Goal: Task Accomplishment & Management: Use online tool/utility

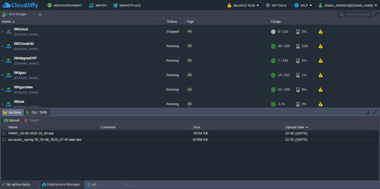
click at [17, 185] on div "No active tasks" at bounding box center [23, 185] width 33 height 8
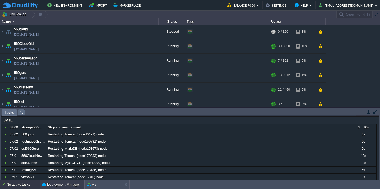
click at [52, 185] on button "Deployment Manager" at bounding box center [61, 184] width 38 height 5
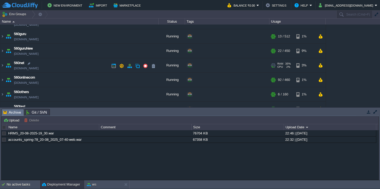
scroll to position [45, 0]
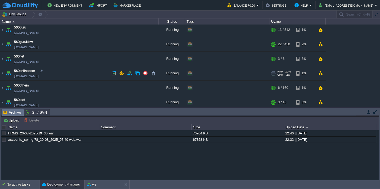
click at [70, 73] on td "560onlinecom [DOMAIN_NAME]" at bounding box center [79, 73] width 158 height 15
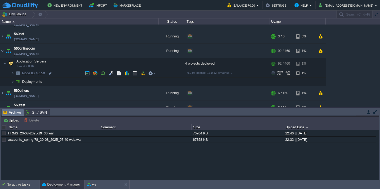
scroll to position [75, 0]
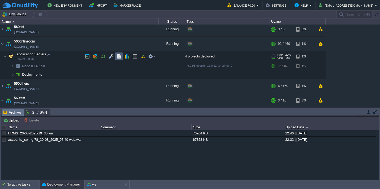
click at [119, 56] on button "button" at bounding box center [119, 56] width 5 height 5
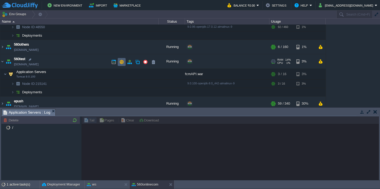
scroll to position [144, 0]
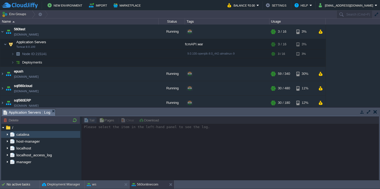
click at [6, 136] on img at bounding box center [7, 134] width 4 height 7
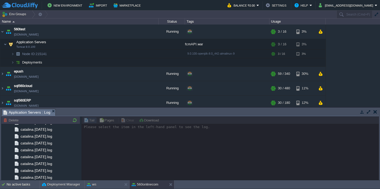
scroll to position [617, 0]
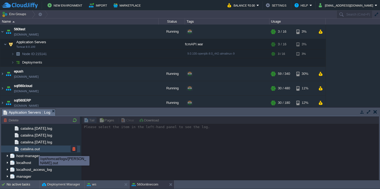
click at [36, 150] on span "catalina.out" at bounding box center [30, 149] width 21 height 5
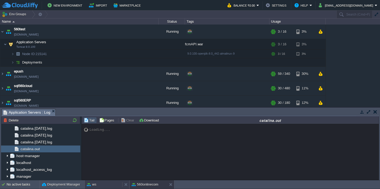
click at [96, 185] on div "ws" at bounding box center [103, 185] width 37 height 8
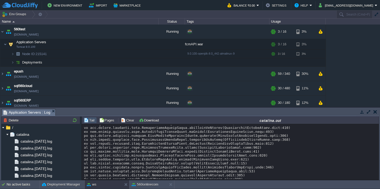
scroll to position [2899, 0]
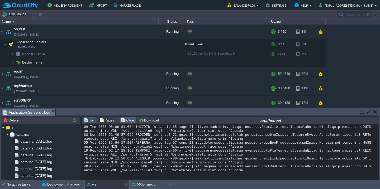
click at [128, 120] on button "Clear" at bounding box center [128, 120] width 15 height 5
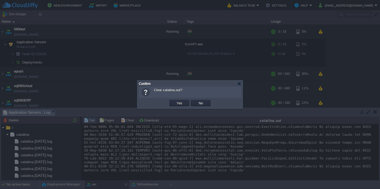
click at [175, 101] on button "Yes" at bounding box center [179, 103] width 9 height 5
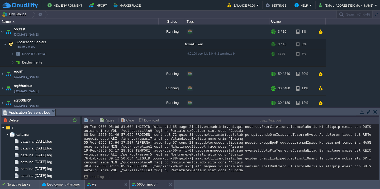
click at [145, 185] on button "560onlinecom" at bounding box center [145, 184] width 27 height 5
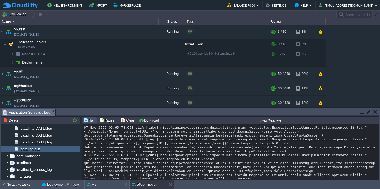
scroll to position [9746, 0]
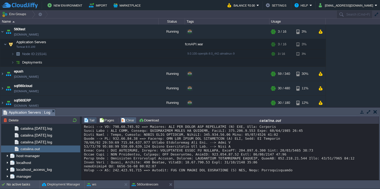
click at [127, 121] on button "Clear" at bounding box center [128, 120] width 15 height 5
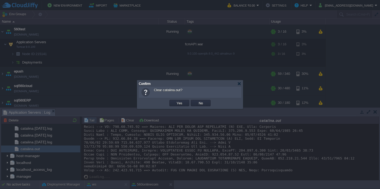
click at [175, 101] on button "Yes" at bounding box center [179, 103] width 9 height 5
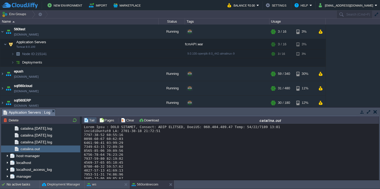
scroll to position [79, 0]
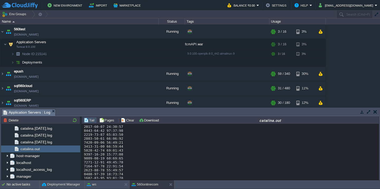
click at [124, 148] on div at bounding box center [230, 141] width 293 height 190
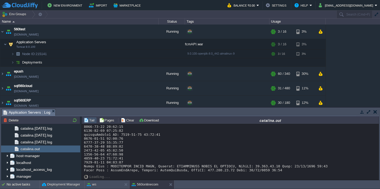
scroll to position [206, 0]
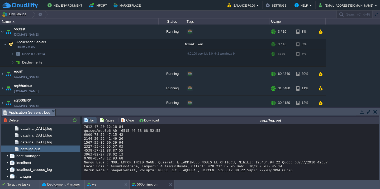
click at [130, 157] on div at bounding box center [230, 47] width 293 height 249
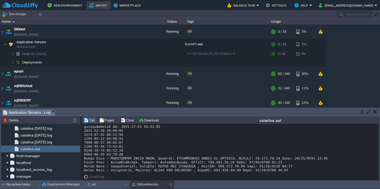
scroll to position [210, 0]
click at [161, 157] on div at bounding box center [230, 45] width 293 height 253
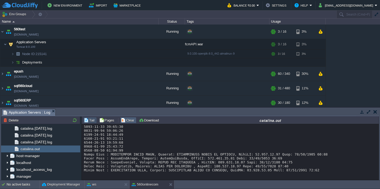
scroll to position [214, 0]
click at [121, 119] on button "Clear" at bounding box center [128, 120] width 15 height 5
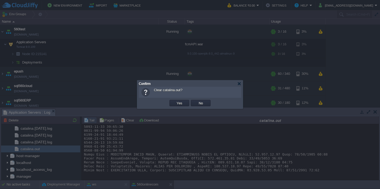
click at [175, 101] on button "Yes" at bounding box center [179, 103] width 9 height 5
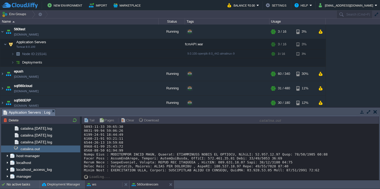
click at [104, 185] on div "ws" at bounding box center [103, 185] width 37 height 8
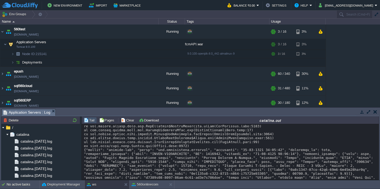
scroll to position [606, 0]
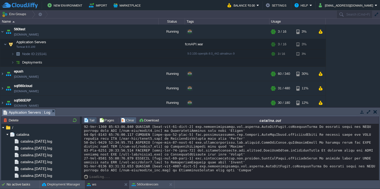
click at [129, 118] on td "Clear" at bounding box center [128, 120] width 16 height 6
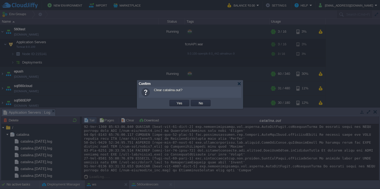
click at [175, 101] on button "Yes" at bounding box center [179, 103] width 9 height 5
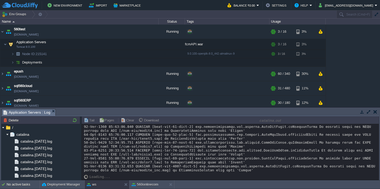
scroll to position [0, 0]
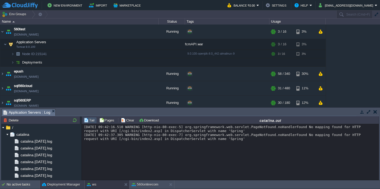
click at [52, 183] on button "Deployment Manager" at bounding box center [61, 184] width 38 height 5
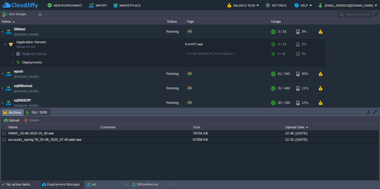
click at [13, 184] on div "No active tasks" at bounding box center [23, 185] width 33 height 8
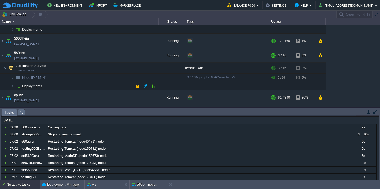
scroll to position [120, 0]
click at [65, 67] on td "Application Servers Tomcat 9.0.100" at bounding box center [79, 68] width 158 height 11
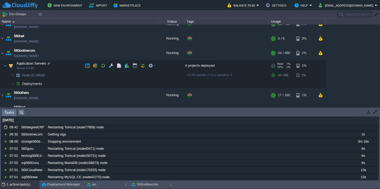
scroll to position [64, 0]
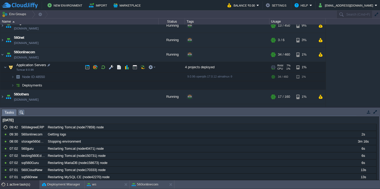
click at [66, 65] on td "Application Servers Tomcat 9.0.96" at bounding box center [79, 67] width 158 height 11
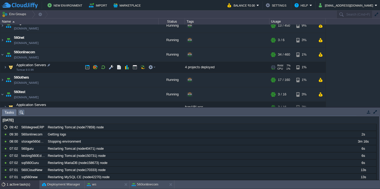
click at [66, 65] on td "Application Servers Tomcat 9.0.96" at bounding box center [79, 67] width 158 height 11
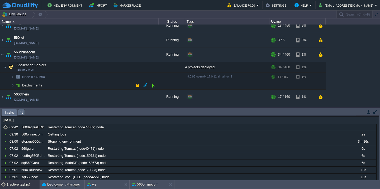
click at [65, 85] on td "Deployments" at bounding box center [79, 85] width 158 height 8
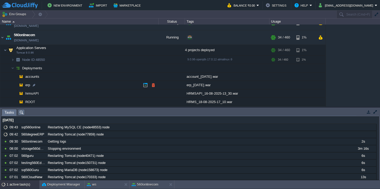
scroll to position [83, 0]
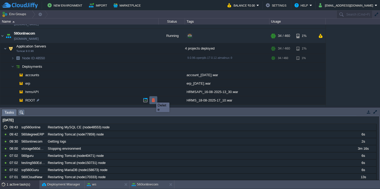
click at [153, 101] on button "button" at bounding box center [153, 100] width 5 height 5
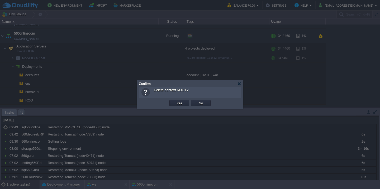
click at [175, 101] on button "Yes" at bounding box center [179, 103] width 9 height 5
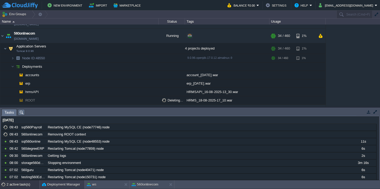
click at [46, 183] on button "Deployment Manager" at bounding box center [61, 184] width 38 height 5
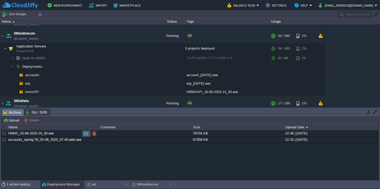
click at [83, 134] on td at bounding box center [86, 134] width 8 height 6
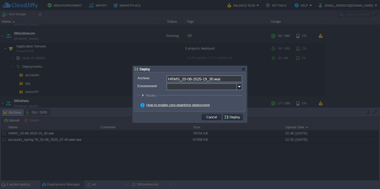
click at [177, 87] on input "Environment:" at bounding box center [202, 86] width 70 height 7
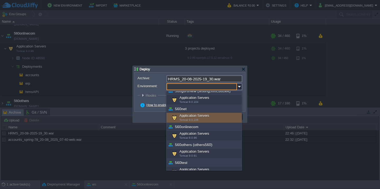
scroll to position [81, 0]
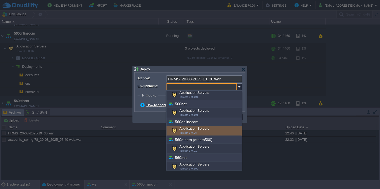
click at [189, 134] on span "Tomcat 9.0.96" at bounding box center [188, 132] width 17 height 3
type input "Application Servers (560onlinecom)"
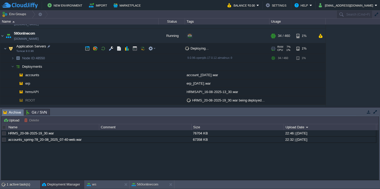
scroll to position [0, 0]
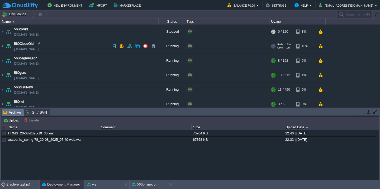
click at [76, 49] on td "560CloudOld [DOMAIN_NAME]" at bounding box center [79, 46] width 158 height 15
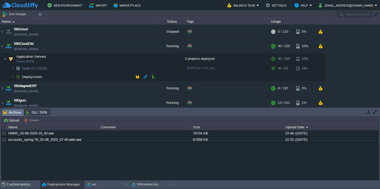
click at [66, 77] on td "Deployments" at bounding box center [79, 77] width 158 height 8
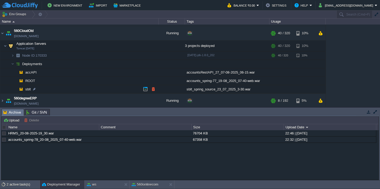
scroll to position [26, 0]
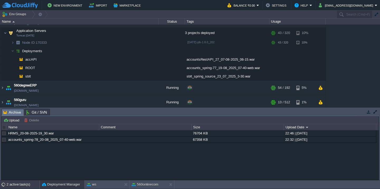
click at [17, 186] on div "2 active task(s)" at bounding box center [23, 185] width 33 height 8
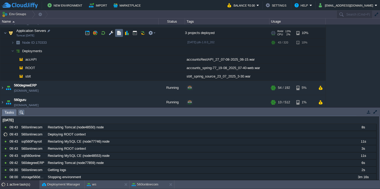
click at [120, 33] on button "button" at bounding box center [119, 33] width 5 height 5
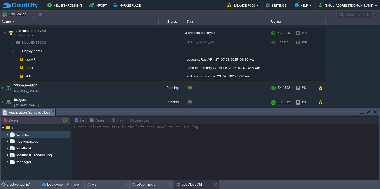
click at [7, 135] on img at bounding box center [7, 134] width 4 height 7
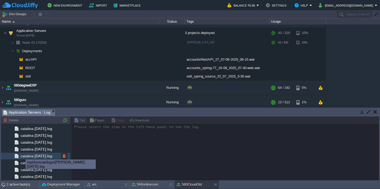
scroll to position [720, 0]
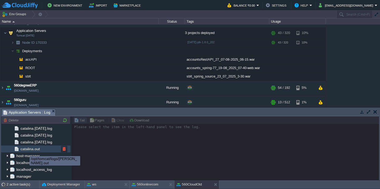
click at [31, 148] on span "catalina.out" at bounding box center [30, 149] width 21 height 5
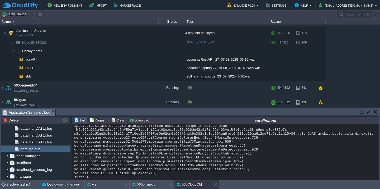
scroll to position [9675, 0]
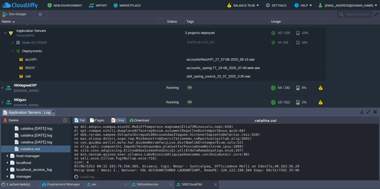
click at [119, 121] on button "Clear" at bounding box center [118, 120] width 15 height 5
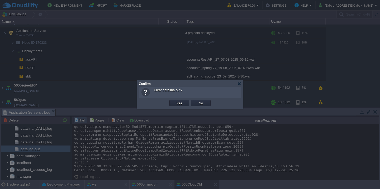
click at [175, 101] on button "Yes" at bounding box center [179, 103] width 9 height 5
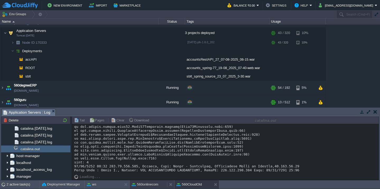
click at [139, 183] on button "560onlinecom" at bounding box center [145, 184] width 27 height 5
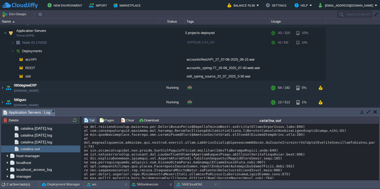
scroll to position [0, 0]
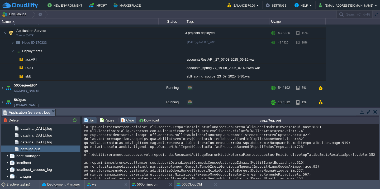
click at [124, 121] on button "Clear" at bounding box center [128, 120] width 15 height 5
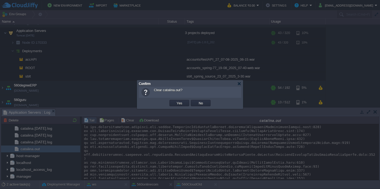
click at [175, 101] on button "Yes" at bounding box center [179, 103] width 9 height 5
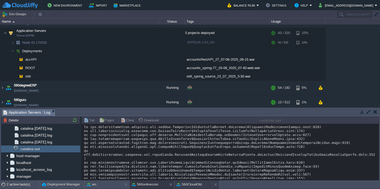
click at [191, 184] on button "560CloudOld" at bounding box center [189, 184] width 25 height 5
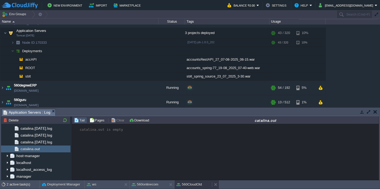
scroll to position [131, 0]
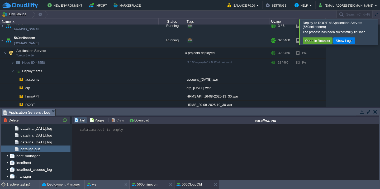
click at [144, 183] on button "560onlinecom" at bounding box center [145, 184] width 27 height 5
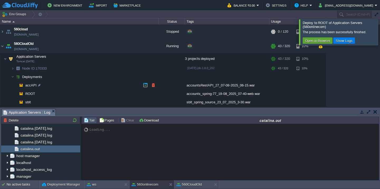
scroll to position [15, 0]
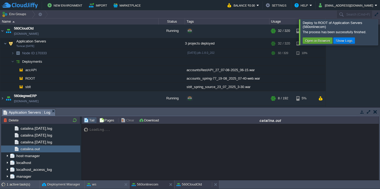
click at [186, 182] on button "560CloudOld" at bounding box center [189, 184] width 25 height 5
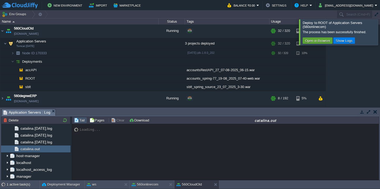
click at [380, 34] on div at bounding box center [387, 32] width 0 height 26
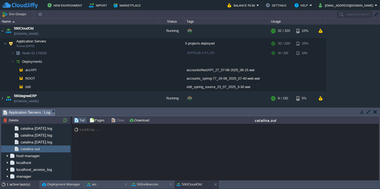
click at [19, 185] on div "1 active task(s)" at bounding box center [23, 185] width 33 height 8
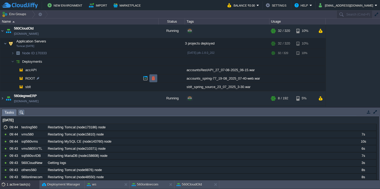
click at [152, 76] on button "button" at bounding box center [153, 78] width 5 height 5
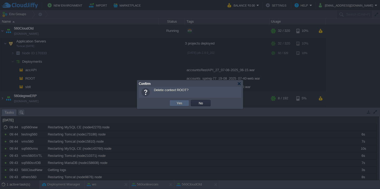
click at [179, 103] on button "Yes" at bounding box center [179, 103] width 9 height 5
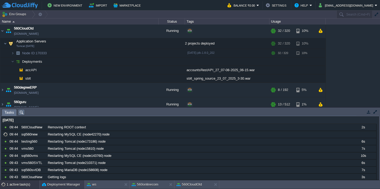
click at [52, 187] on button "Deployment Manager" at bounding box center [61, 184] width 38 height 5
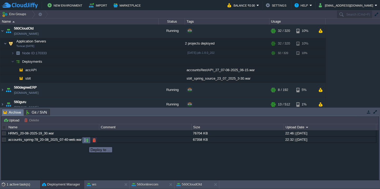
click at [85, 143] on button "button" at bounding box center [86, 140] width 5 height 5
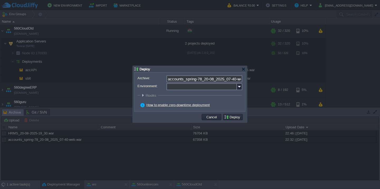
click at [191, 86] on input "Environment:" at bounding box center [202, 86] width 70 height 7
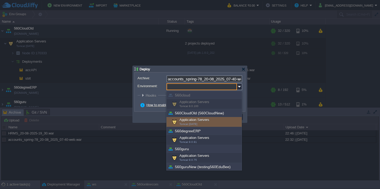
click at [183, 119] on div "Application Servers Tomcat [DATE]" at bounding box center [204, 122] width 75 height 10
type input "Application Servers (560CloudOld (560CloudNew))"
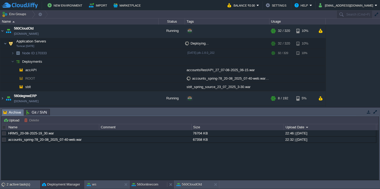
click at [149, 184] on button "560onlinecom" at bounding box center [145, 184] width 27 height 5
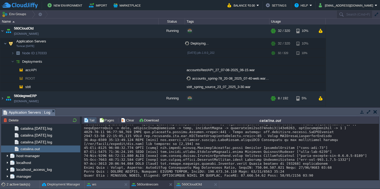
scroll to position [107, 0]
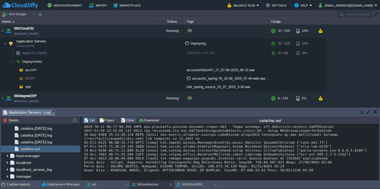
click at [125, 118] on button "Clear" at bounding box center [128, 120] width 15 height 5
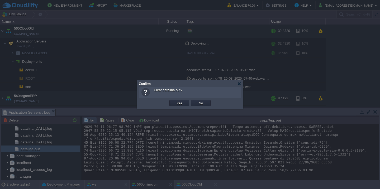
click at [175, 101] on button "Yes" at bounding box center [179, 103] width 9 height 5
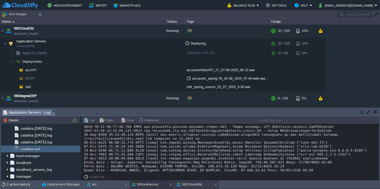
click at [188, 183] on button "560CloudOld" at bounding box center [189, 184] width 25 height 5
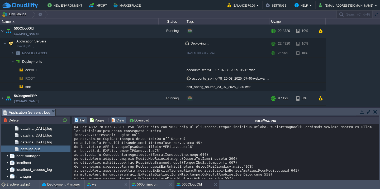
click at [117, 120] on button "Clear" at bounding box center [118, 120] width 15 height 5
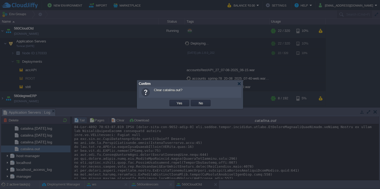
click at [175, 101] on button "Yes" at bounding box center [179, 103] width 9 height 5
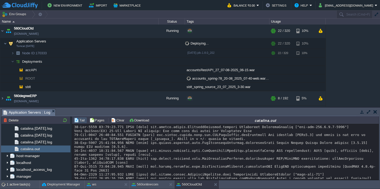
scroll to position [7065, 0]
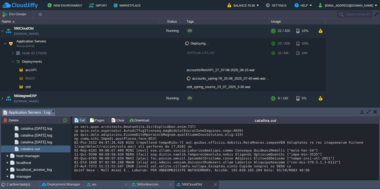
click at [117, 120] on button "Clear" at bounding box center [118, 120] width 15 height 5
click at [0, 0] on div at bounding box center [0, 0] width 0 height 0
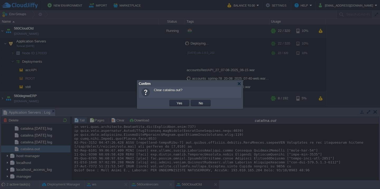
click at [175, 101] on button "Yes" at bounding box center [179, 103] width 9 height 5
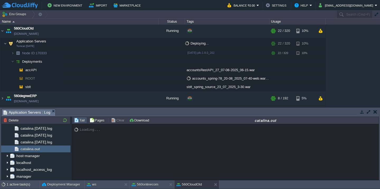
scroll to position [0, 0]
click at [192, 184] on button "560CloudOld" at bounding box center [189, 184] width 25 height 5
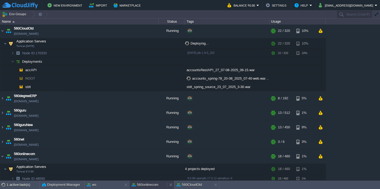
click at [153, 182] on button "560onlinecom" at bounding box center [145, 184] width 27 height 5
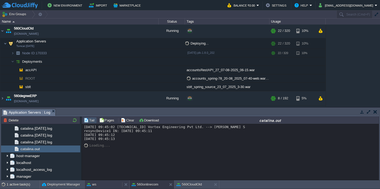
click at [106, 184] on div "ws" at bounding box center [103, 185] width 37 height 8
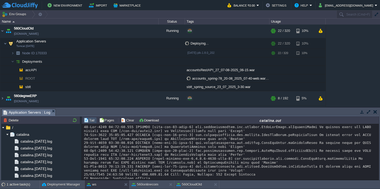
click at [136, 159] on div at bounding box center [230, 168] width 293 height 87
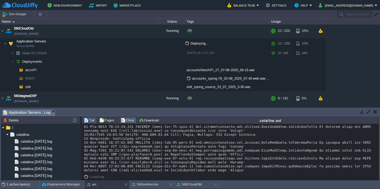
click at [122, 120] on button "Clear" at bounding box center [128, 120] width 15 height 5
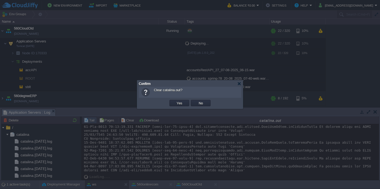
click at [175, 101] on button "Yes" at bounding box center [179, 103] width 9 height 5
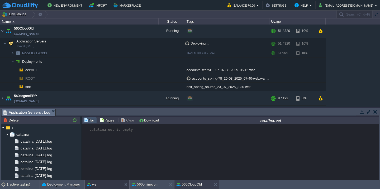
scroll to position [0, 0]
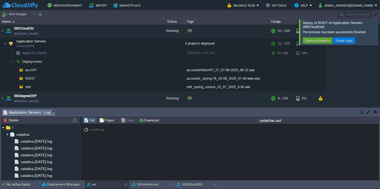
click at [380, 38] on div at bounding box center [387, 32] width 0 height 26
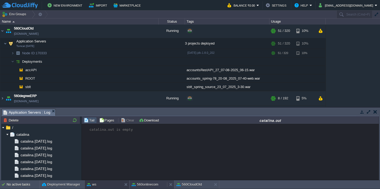
click at [151, 185] on button "560onlinecom" at bounding box center [145, 184] width 27 height 5
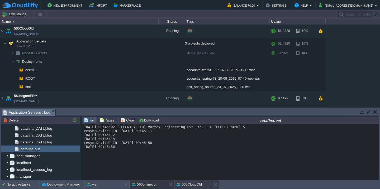
click at [193, 185] on button "560CloudOld" at bounding box center [189, 184] width 25 height 5
